Goal: Use online tool/utility: Utilize a website feature to perform a specific function

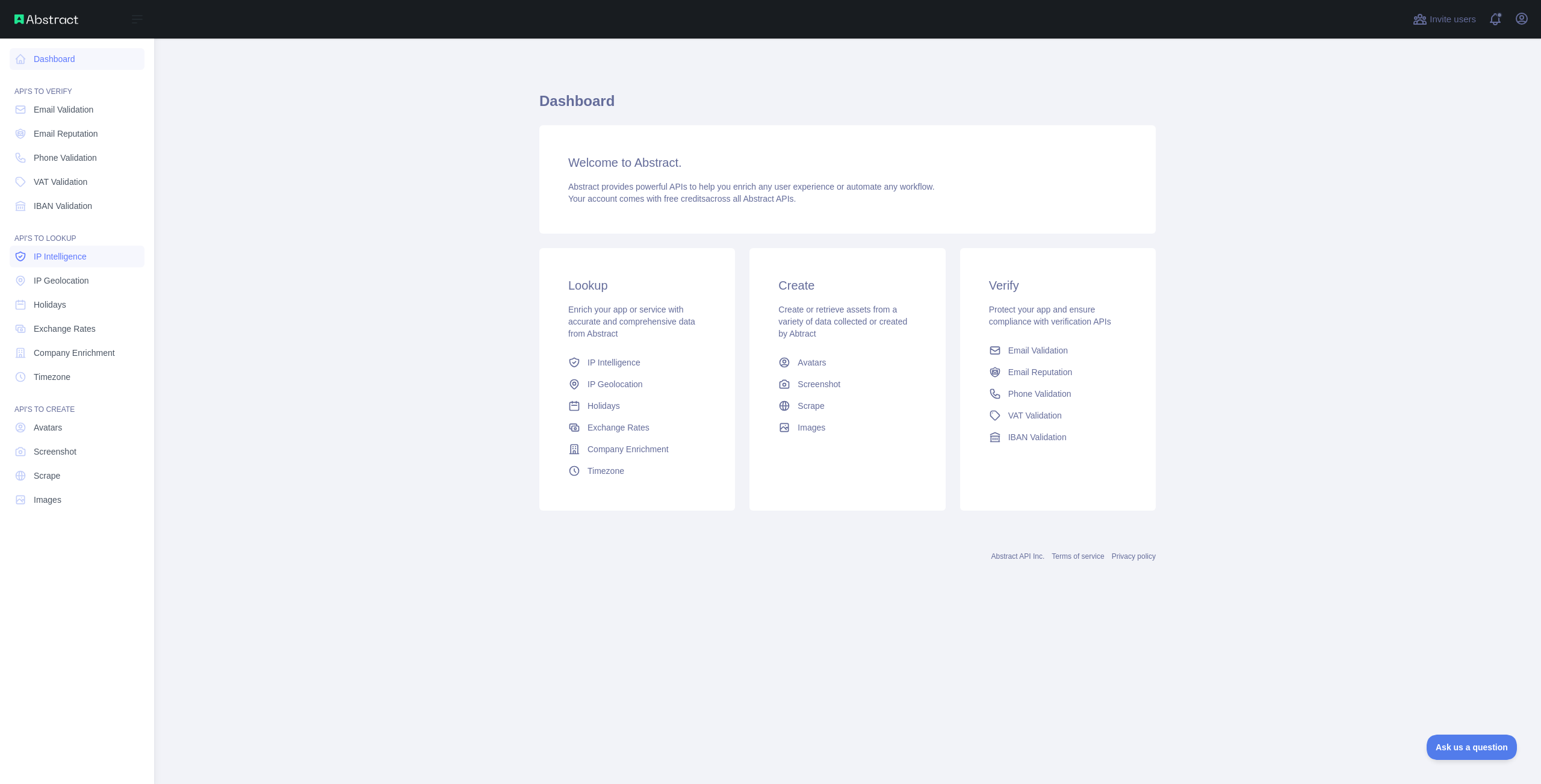
click at [75, 252] on span "IP Intelligence" at bounding box center [61, 257] width 53 height 12
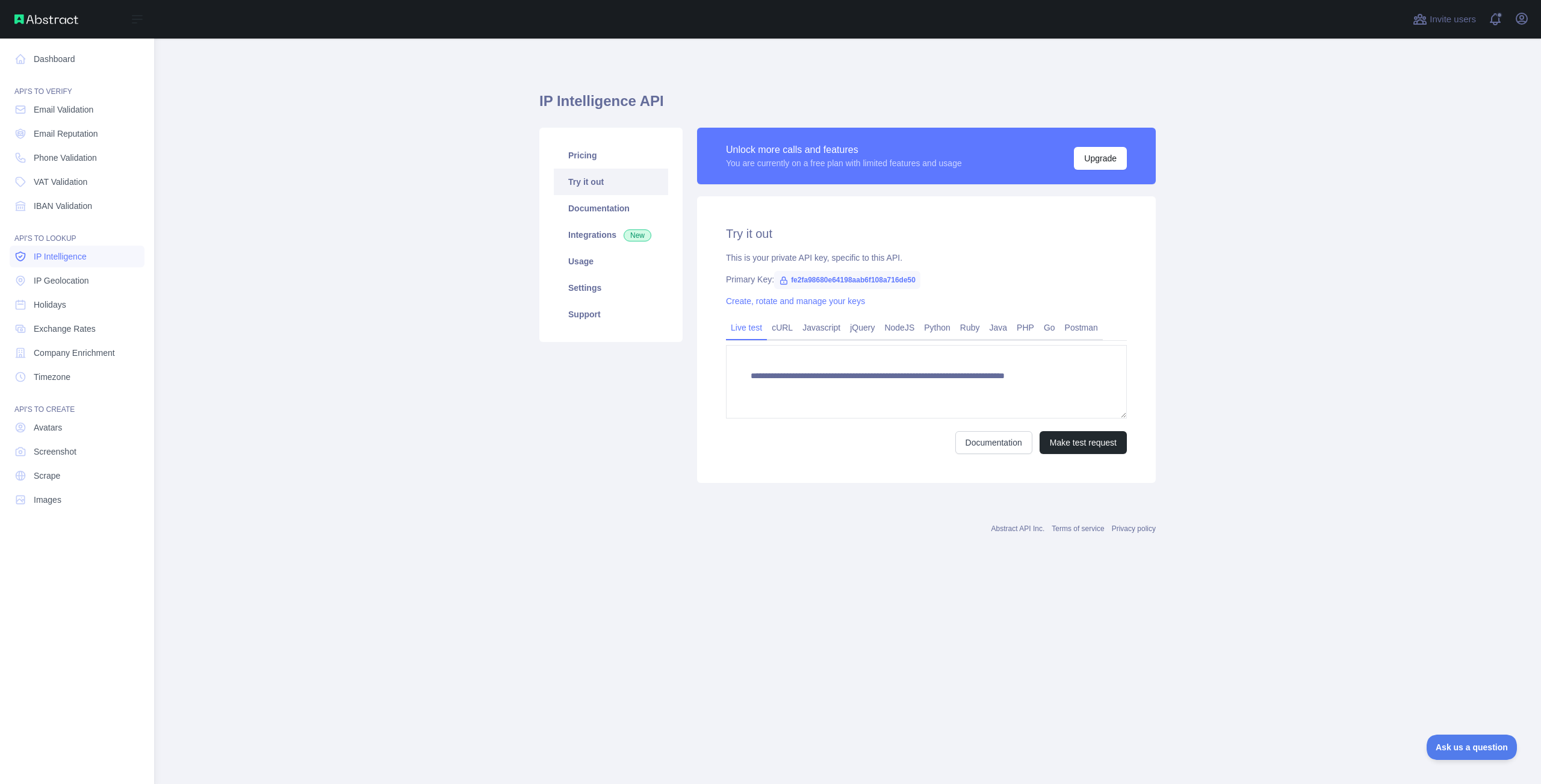
type textarea "**********"
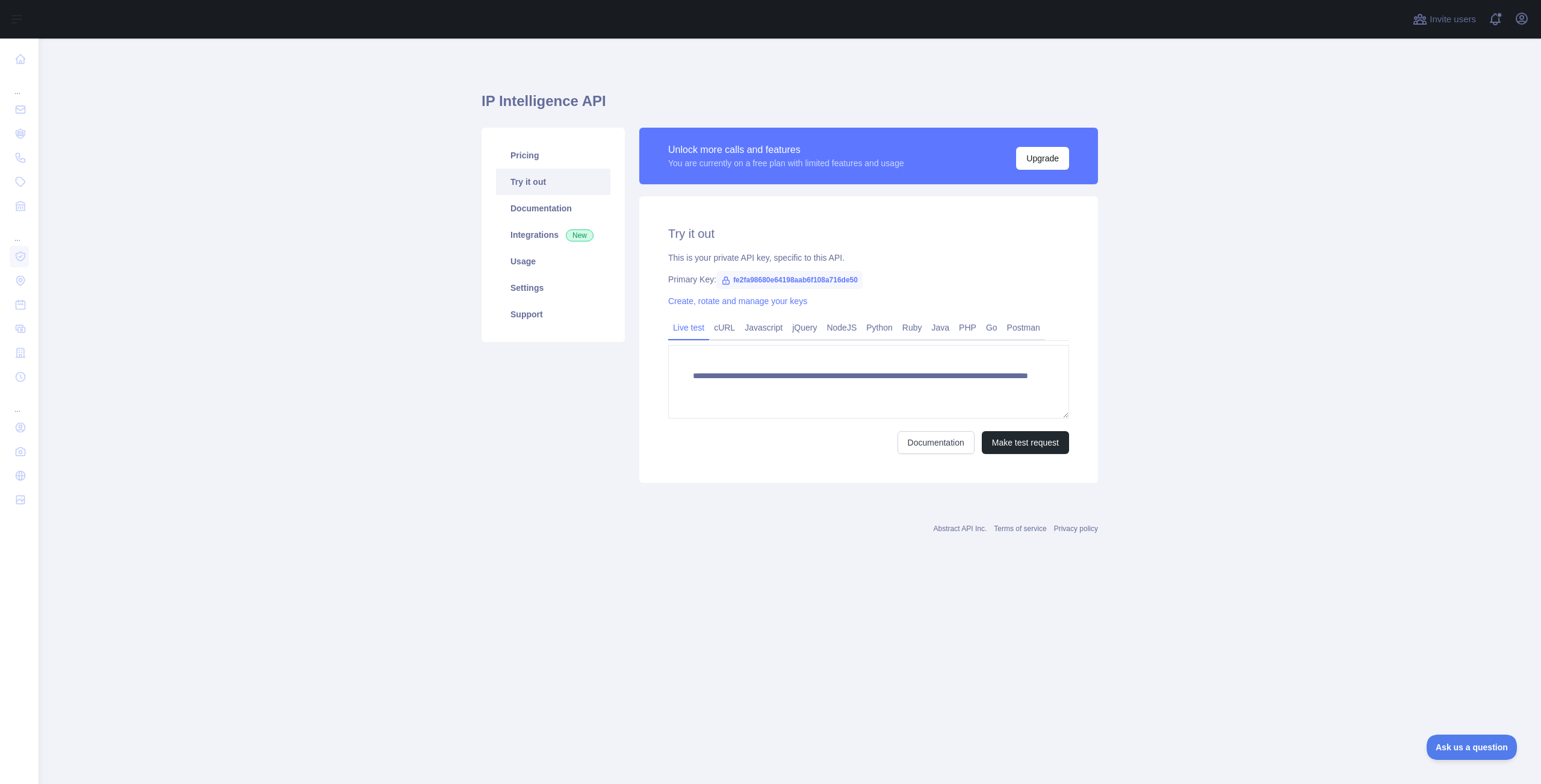
click at [817, 282] on span "fe2fa98680e64198aab6f108a716de50" at bounding box center [789, 280] width 146 height 18
click at [977, 326] on link "PHP" at bounding box center [968, 327] width 27 height 19
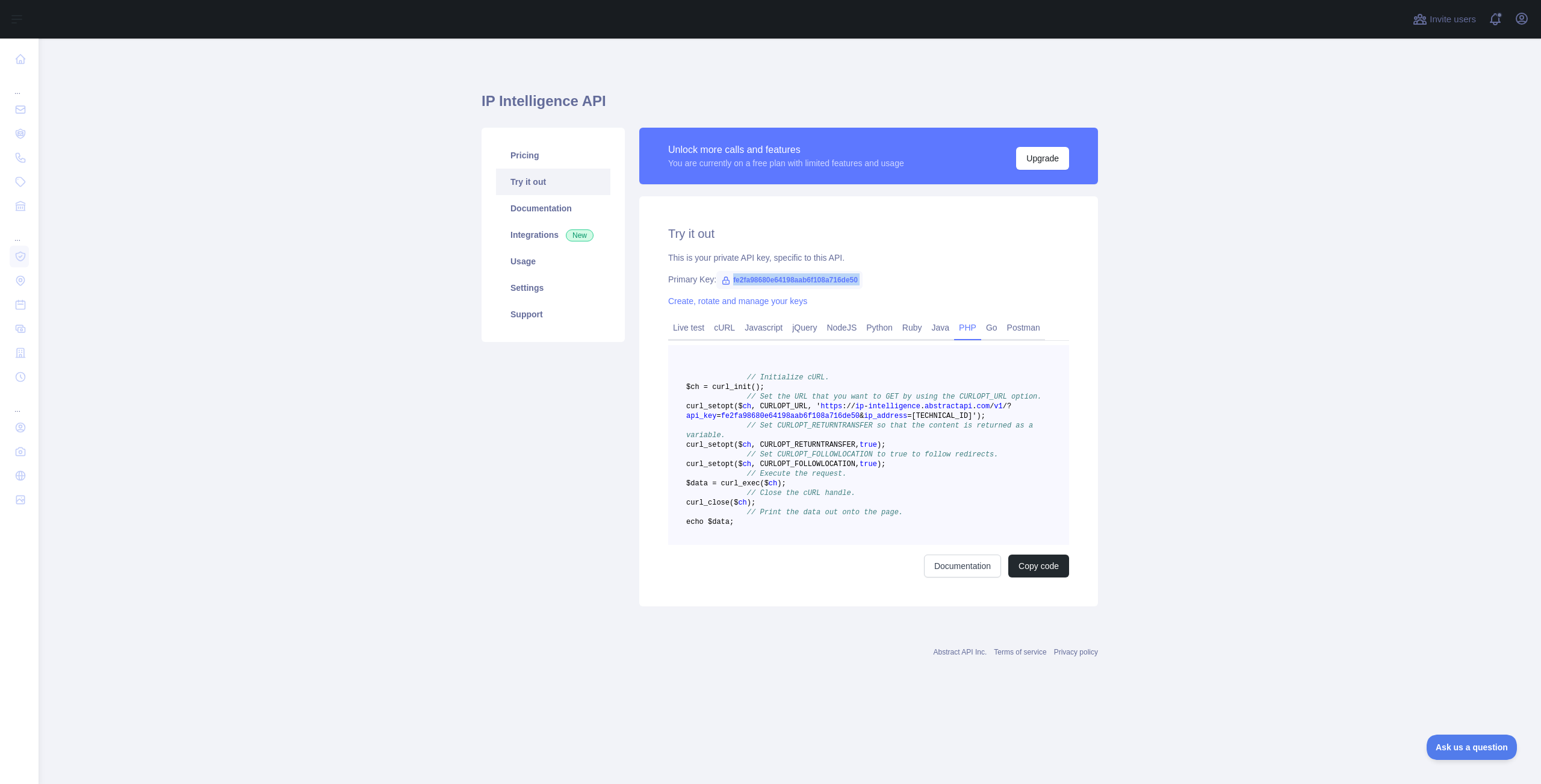
drag, startPoint x: 735, startPoint y: 279, endPoint x: 915, endPoint y: 292, distance: 180.5
click at [915, 292] on div "Try it out This is your private API key, specific to this API. Primary Key: fe2…" at bounding box center [869, 401] width 459 height 410
copy span "fe2fa98680e64198aab6f108a716de50"
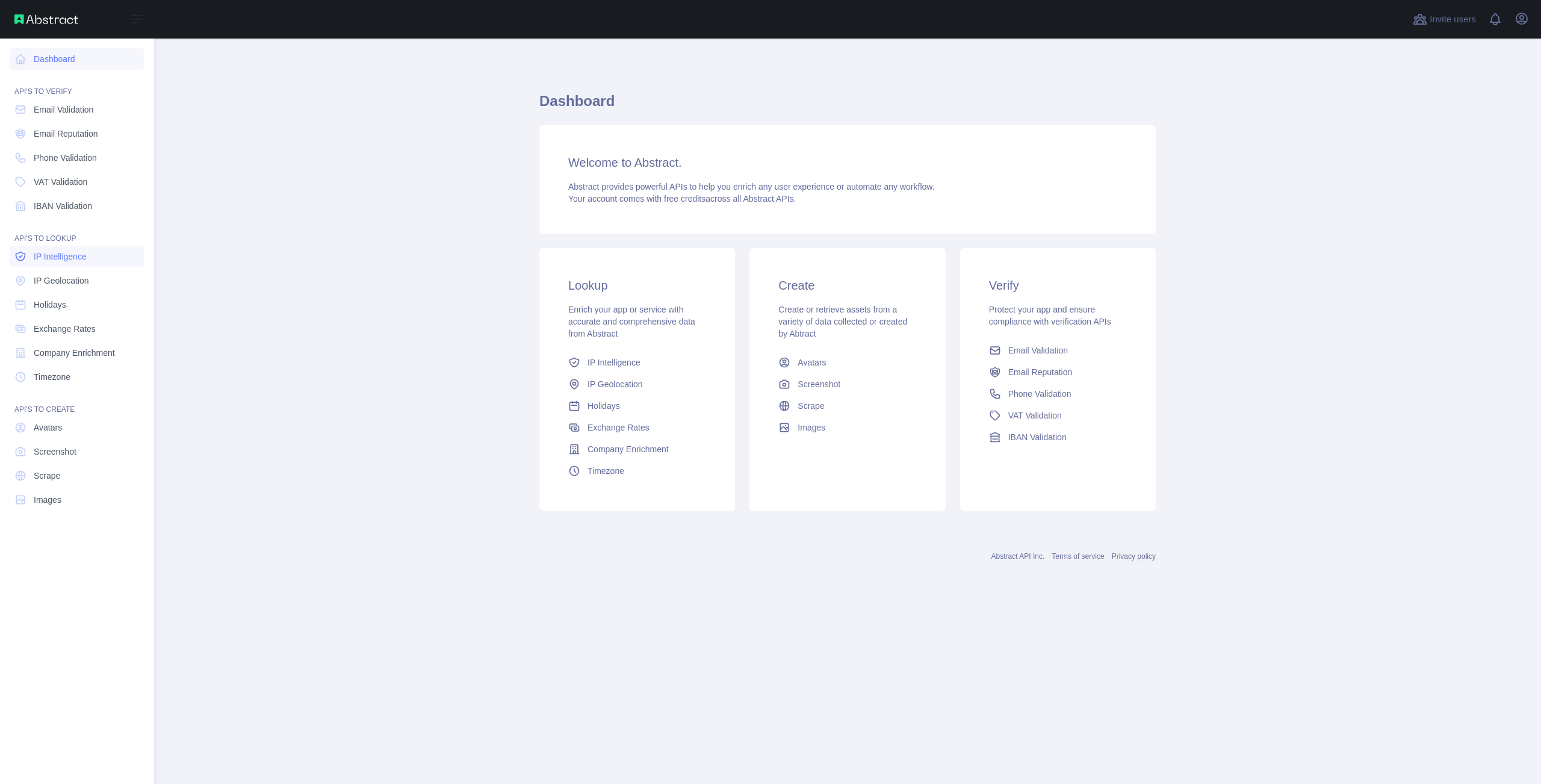
click at [71, 257] on span "IP Intelligence" at bounding box center [61, 257] width 53 height 12
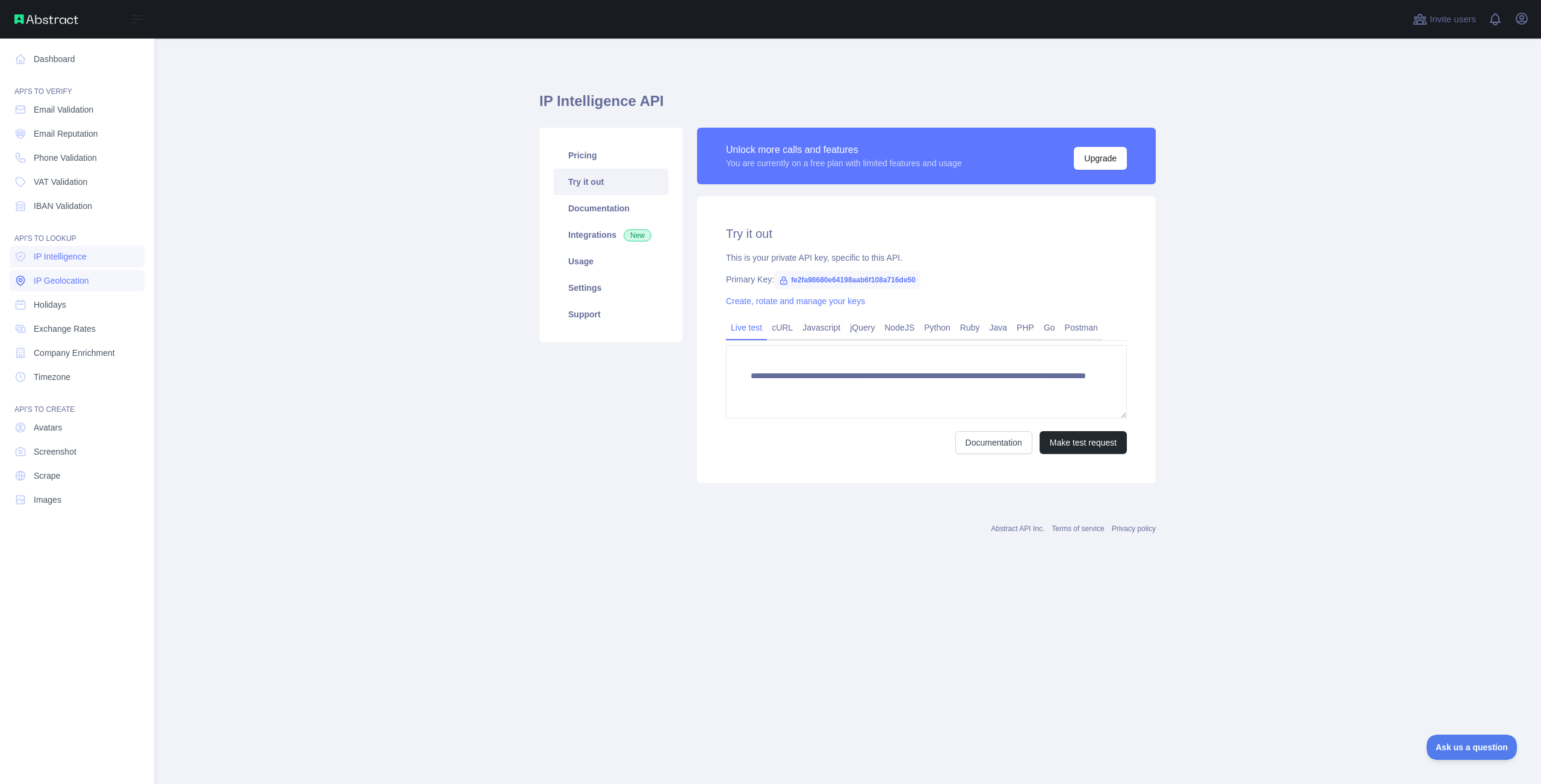
click at [63, 277] on span "IP Geolocation" at bounding box center [61, 280] width 56 height 12
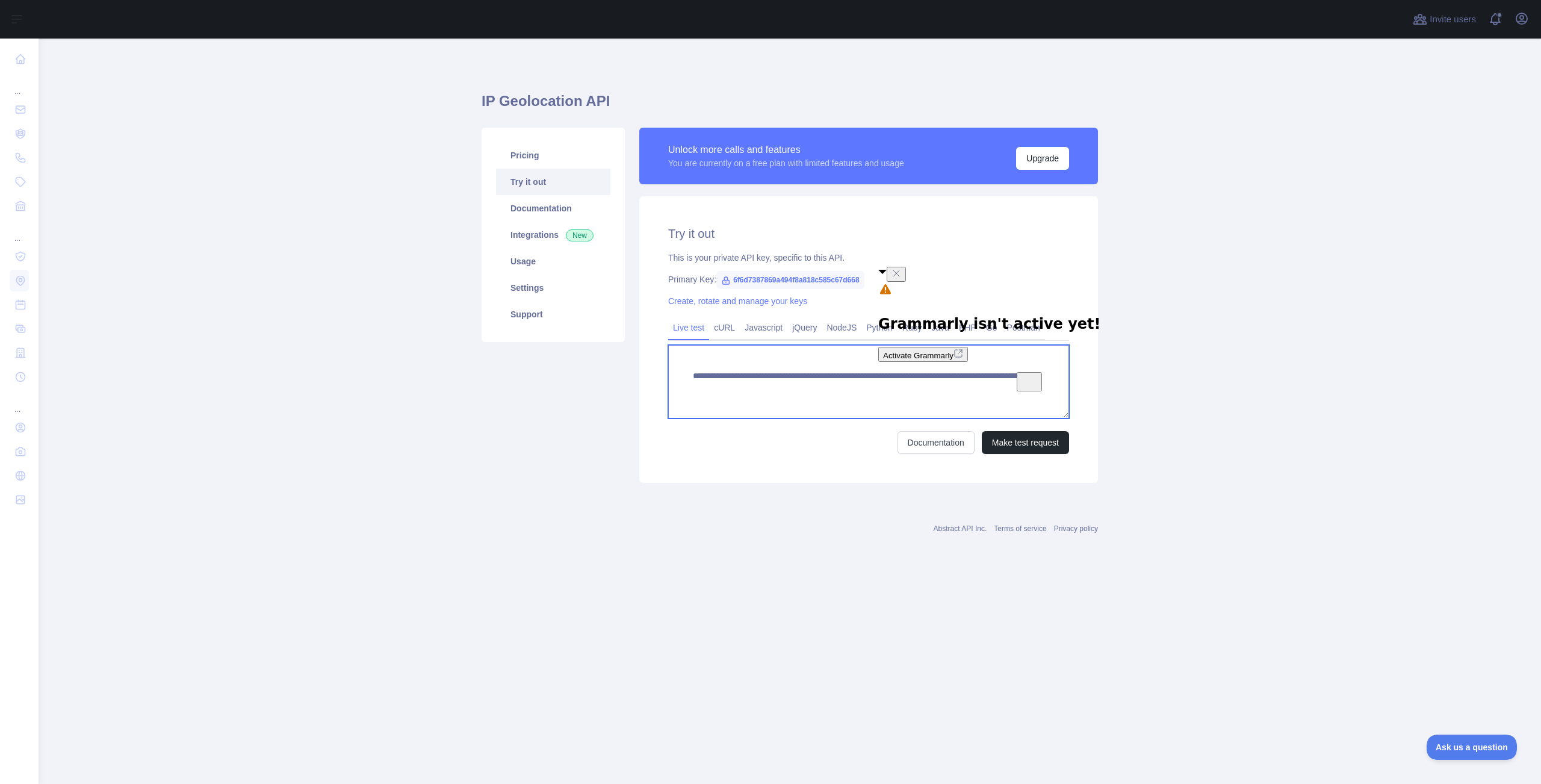
drag, startPoint x: 1025, startPoint y: 387, endPoint x: 854, endPoint y: 388, distance: 171.0
click at [677, 371] on textarea "**********" at bounding box center [868, 381] width 401 height 73
